Goal: Communication & Community: Answer question/provide support

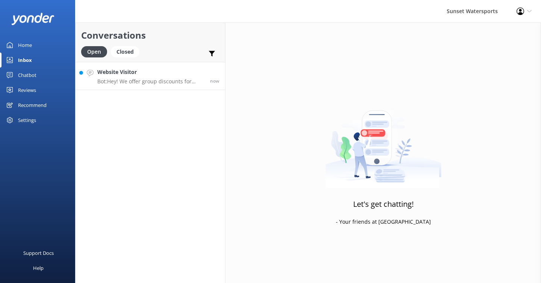
click at [178, 77] on div "Website Visitor Bot: Hey! We offer group discounts for parties of 20 or more, s…" at bounding box center [150, 76] width 107 height 16
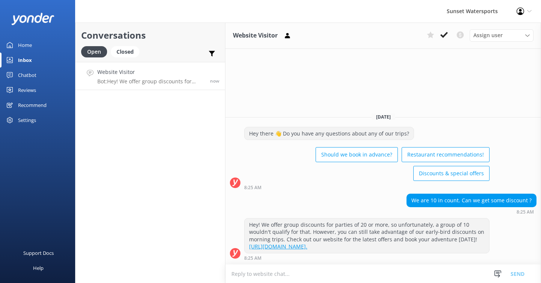
click at [242, 272] on textarea at bounding box center [383, 274] width 316 height 18
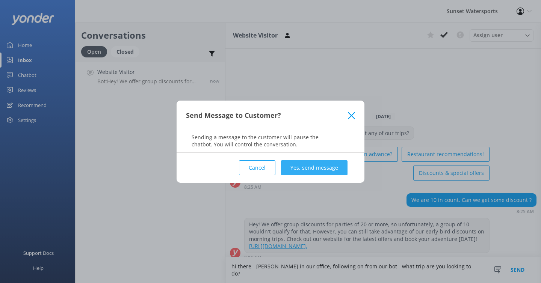
type textarea "hi there - [PERSON_NAME] in our office, following on from our bot - what trip a…"
click at [301, 169] on button "Yes, send message" at bounding box center [314, 167] width 67 height 15
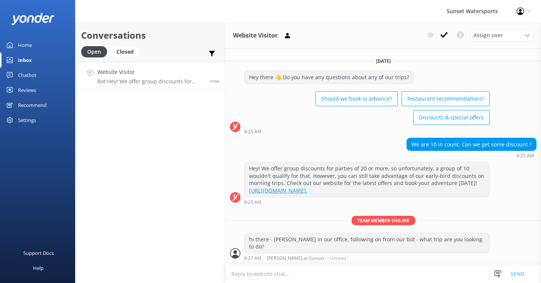
click at [263, 277] on textarea at bounding box center [383, 274] width 316 height 18
type textarea "i can look into discounts for the group?"
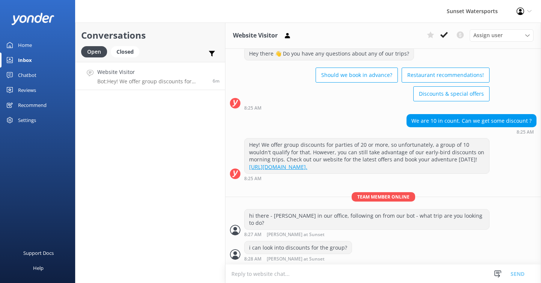
scroll to position [126, 0]
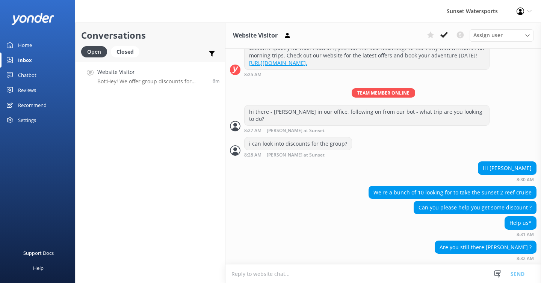
click at [260, 274] on textarea at bounding box center [383, 274] width 316 height 18
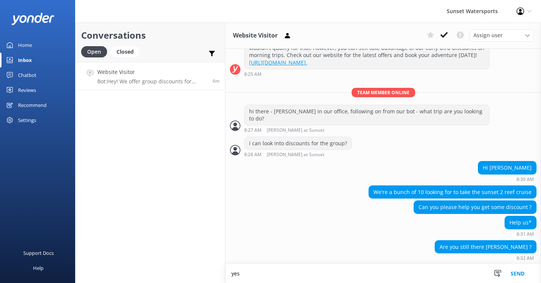
type textarea "yes"
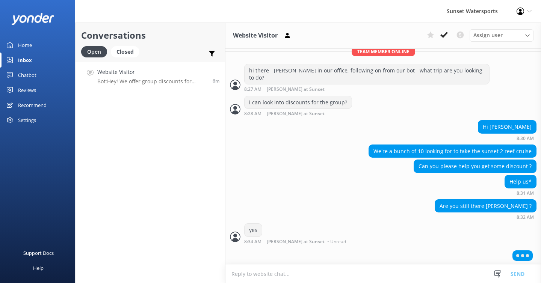
scroll to position [168, 0]
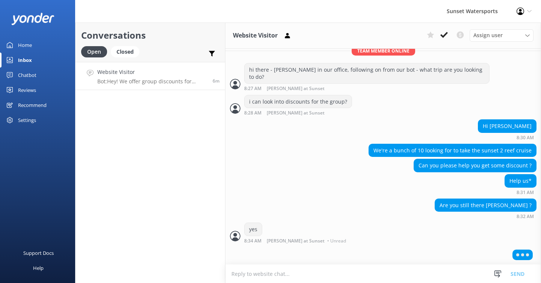
click at [245, 274] on textarea at bounding box center [383, 274] width 316 height 18
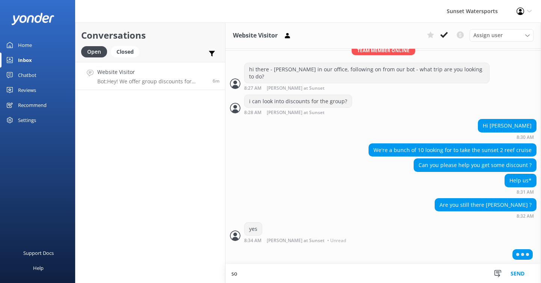
type textarea "s"
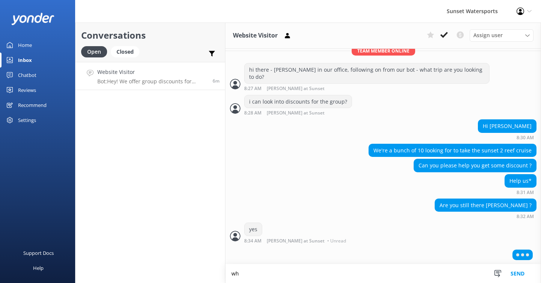
type textarea "w"
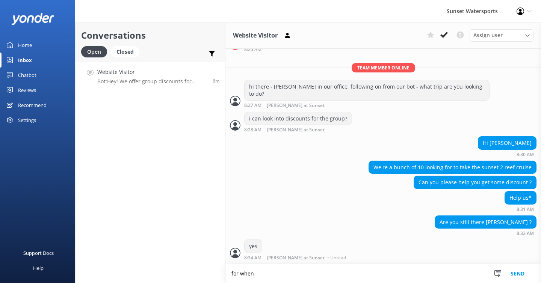
scroll to position [150, 0]
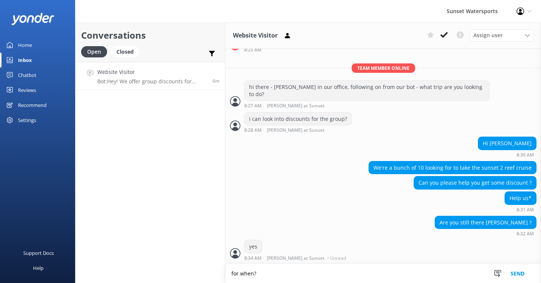
type textarea "for when?"
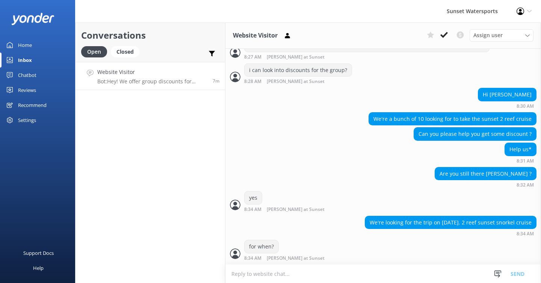
scroll to position [0, 0]
click at [239, 274] on textarea at bounding box center [383, 274] width 316 height 18
type textarea "p"
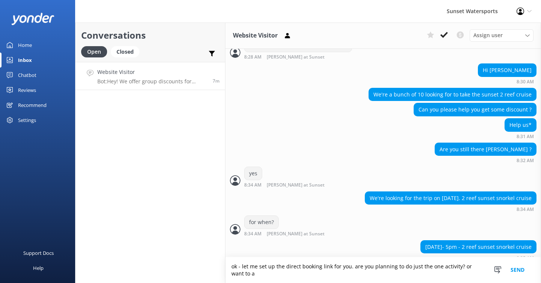
scroll to position [231, 0]
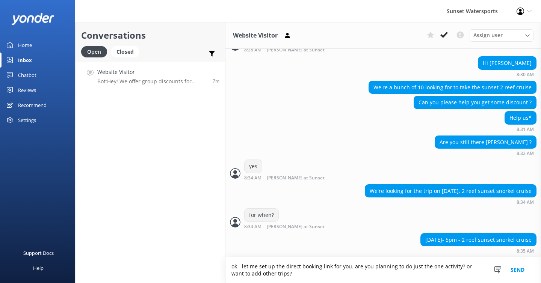
type textarea "ok - let me set up the direct booking link for you. are you planning to do just…"
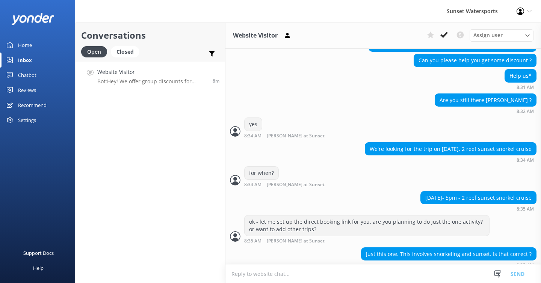
scroll to position [280, 0]
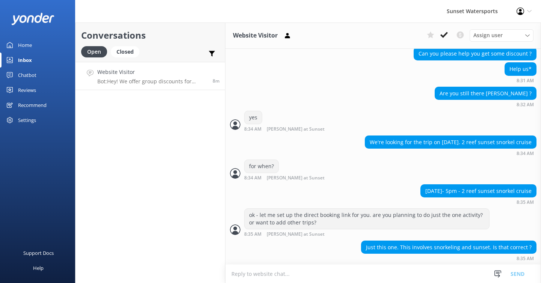
click at [245, 271] on textarea at bounding box center [383, 274] width 316 height 18
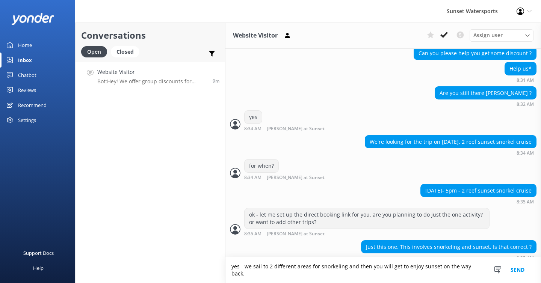
scroll to position [287, 0]
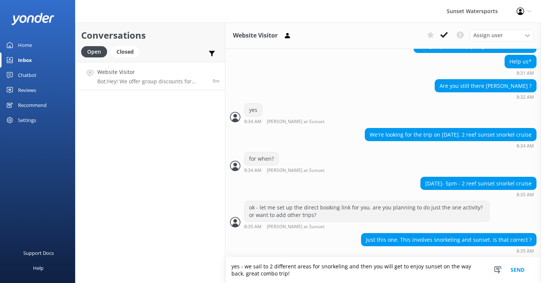
type textarea "yes - we sail to 2 different areas for snorkeling and then you will get to enjo…"
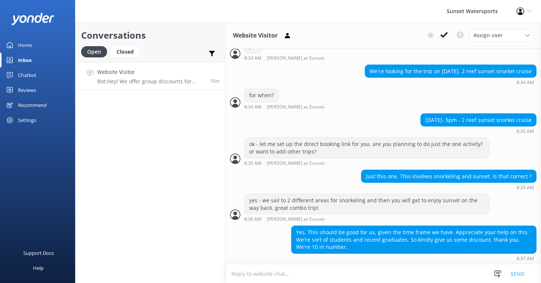
scroll to position [368, 0]
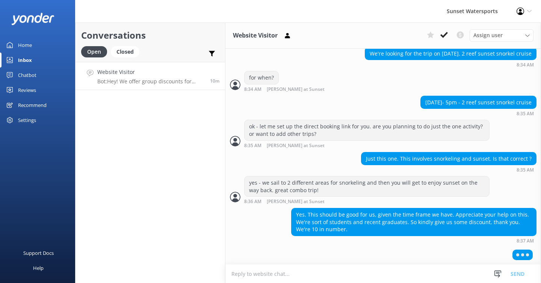
click at [255, 272] on textarea at bounding box center [383, 274] width 316 height 18
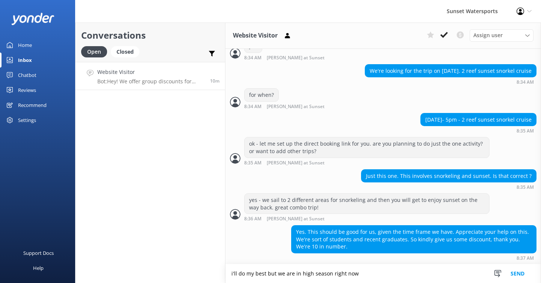
scroll to position [369, 0]
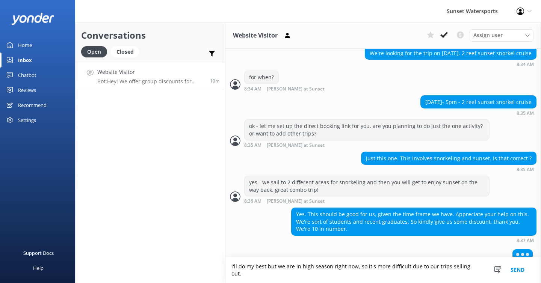
type textarea "i'll do my best but we are in high season right now, so it's more difficult due…"
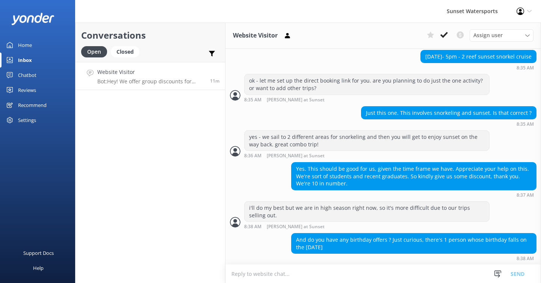
scroll to position [446, 0]
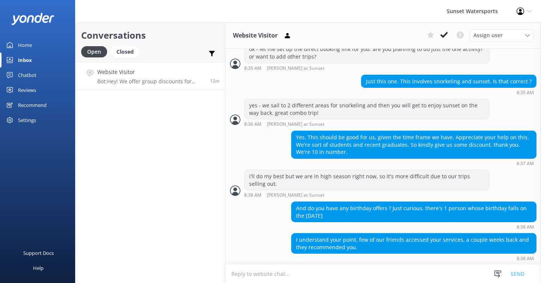
click at [240, 264] on div "I understand your point, few of our friends accessed your services, a couple we…" at bounding box center [383, 249] width 316 height 32
click at [236, 272] on textarea at bounding box center [383, 274] width 316 height 18
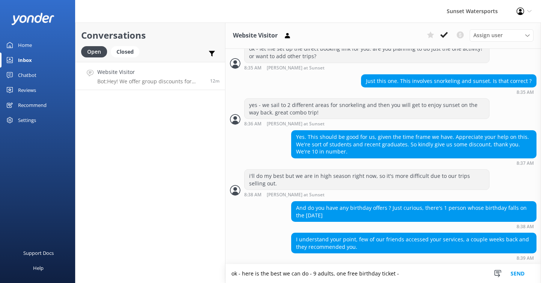
paste textarea "[URL][DOMAIN_NAME]"
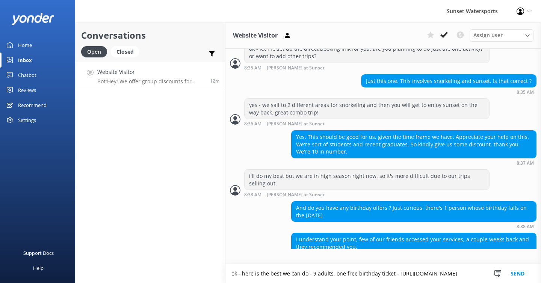
type textarea "ok - here is the best we can do - 9 adults, one free birthday ticket - [URL][DO…"
click at [517, 266] on button "Send" at bounding box center [518, 274] width 28 height 19
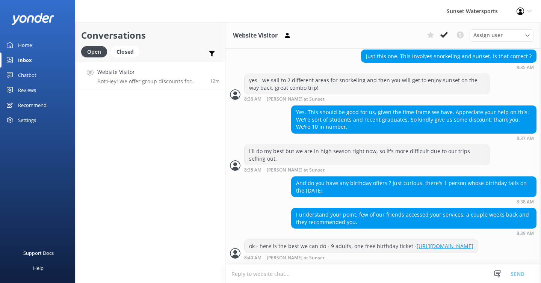
scroll to position [485, 0]
click at [259, 273] on textarea at bounding box center [383, 274] width 316 height 18
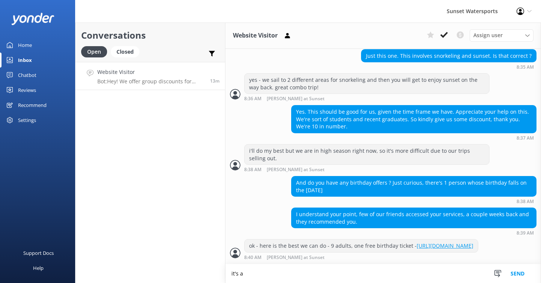
scroll to position [485, 0]
type textarea "it's a 2-in-1 combo trip, so you'll get the most out of this particular excursi…"
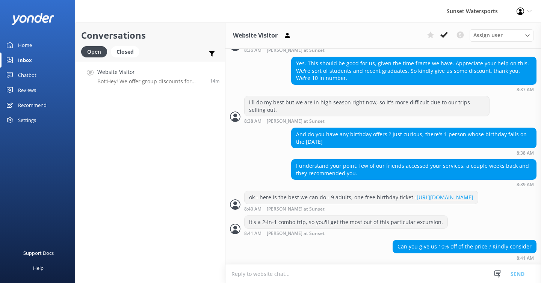
scroll to position [534, 0]
click at [247, 274] on textarea at bounding box center [383, 274] width 316 height 18
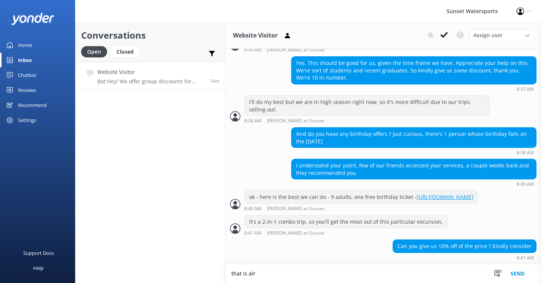
scroll to position [552, 0]
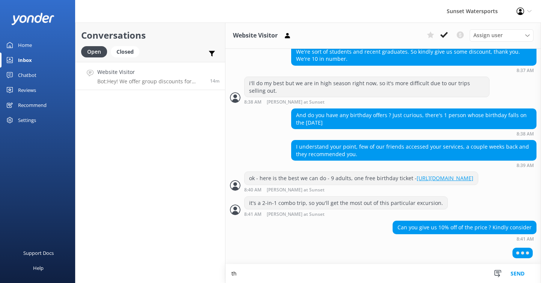
type textarea "t"
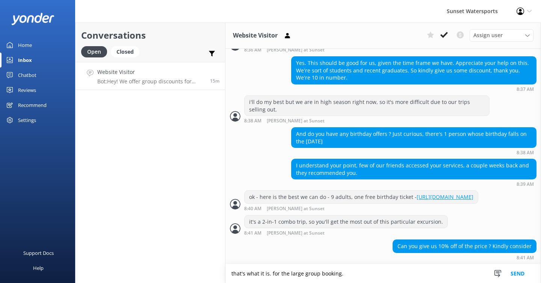
type textarea "that's what it is. for the large group booking."
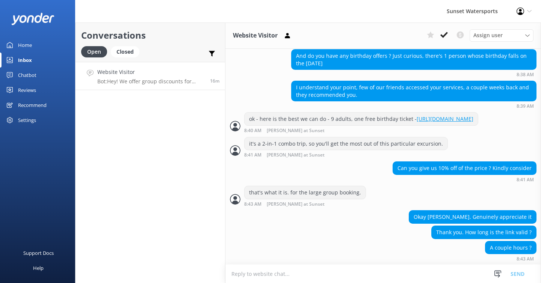
scroll to position [613, 0]
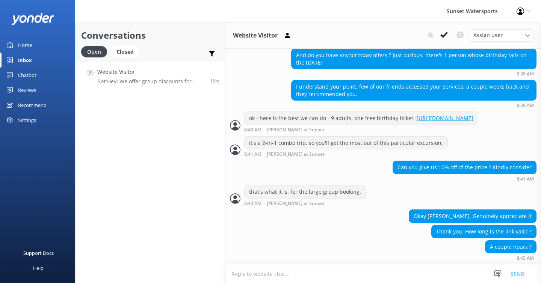
click at [235, 272] on textarea at bounding box center [383, 274] width 316 height 18
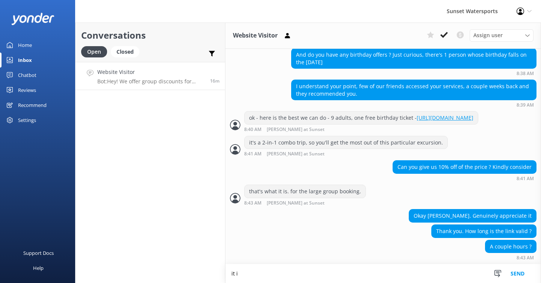
scroll to position [614, 0]
type textarea "it is time sensitive, but I can send it to your email address too - what is the…"
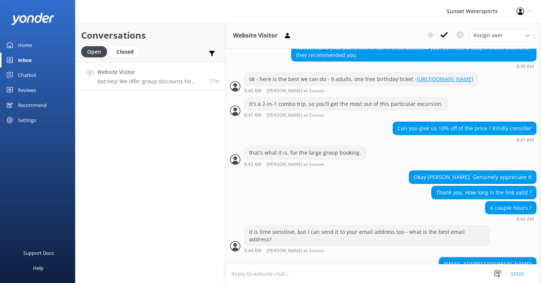
scroll to position [662, 0]
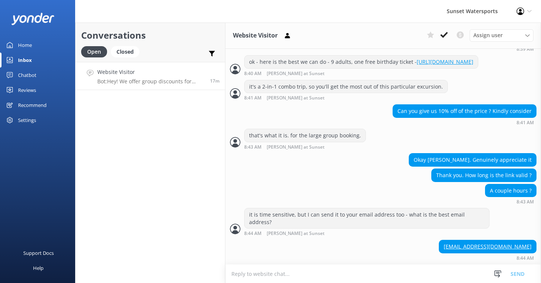
click at [243, 276] on textarea at bounding box center [383, 274] width 316 height 18
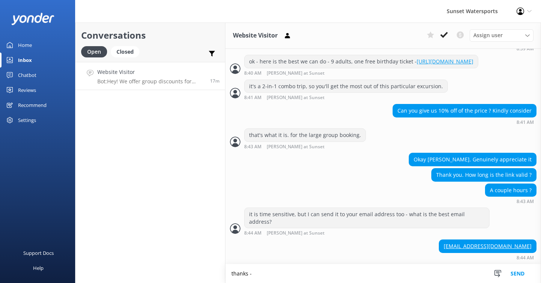
scroll to position [662, 0]
type textarea "thanks - I will email you from my work email - [EMAIL_ADDRESS][DOMAIN_NAME]"
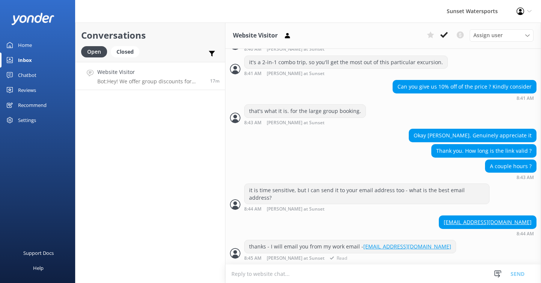
scroll to position [687, 0]
drag, startPoint x: 528, startPoint y: 225, endPoint x: 469, endPoint y: 225, distance: 58.6
click at [469, 225] on div "[EMAIL_ADDRESS][DOMAIN_NAME]" at bounding box center [487, 222] width 97 height 13
copy link "[EMAIL_ADDRESS][DOMAIN_NAME]"
click at [338, 206] on div "it is time sensitive, but I can send it to your email address too - what is the…" at bounding box center [366, 198] width 245 height 28
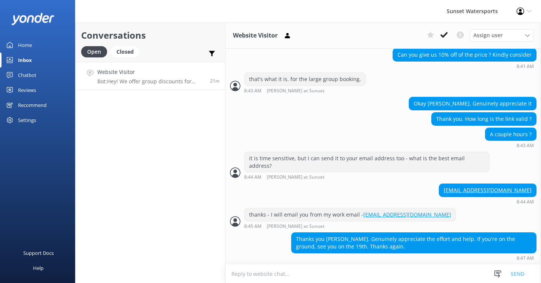
scroll to position [718, 0]
click at [239, 270] on textarea at bounding box center [383, 274] width 316 height 18
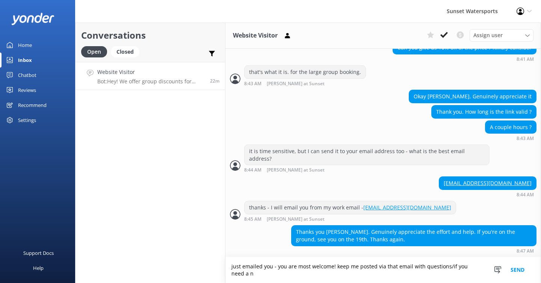
scroll to position [726, 0]
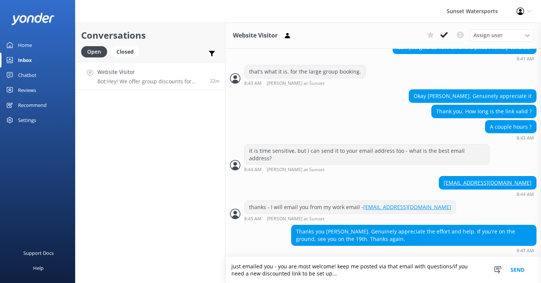
type textarea "just emailed you - you are most welcome! keep me posted via that email with que…"
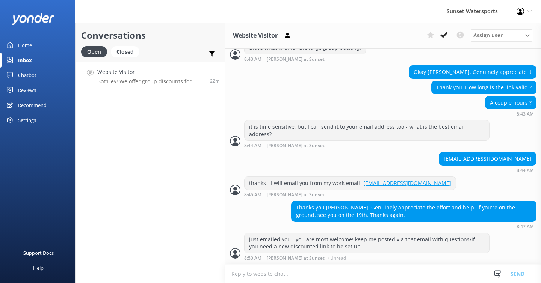
scroll to position [750, 0]
click at [443, 38] on icon at bounding box center [444, 35] width 8 height 8
